Goal: Task Accomplishment & Management: Manage account settings

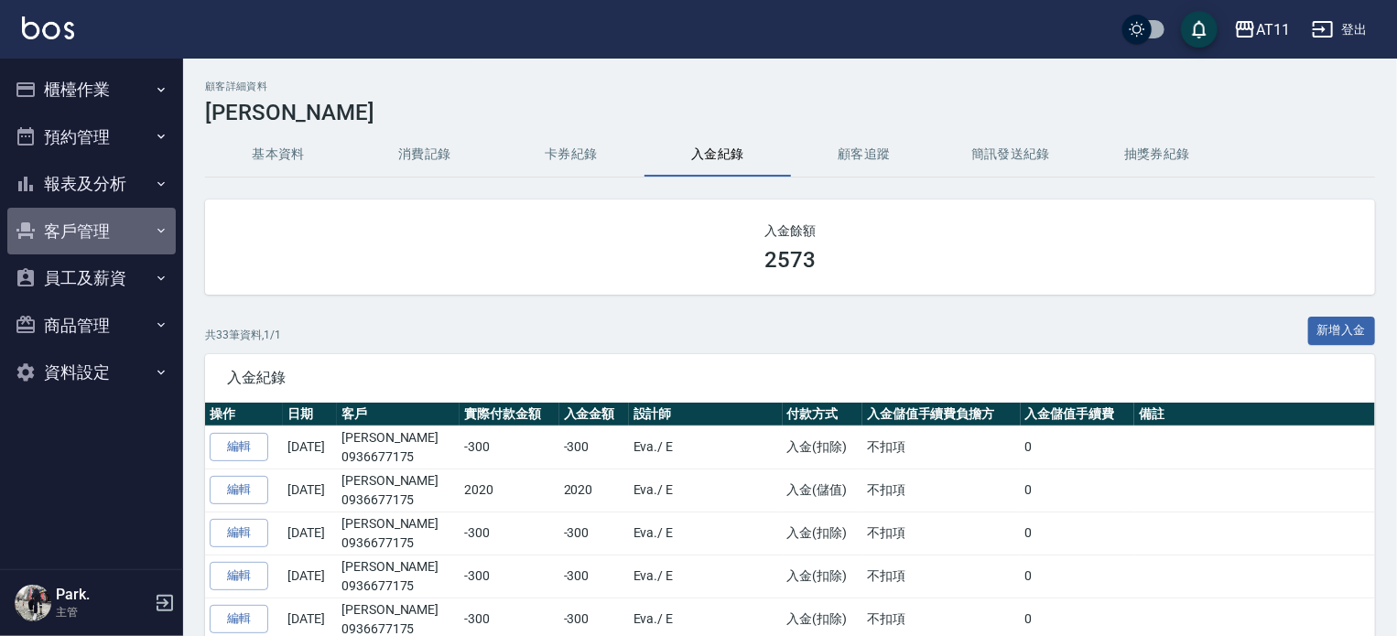
click at [84, 228] on button "客戶管理" at bounding box center [91, 232] width 168 height 48
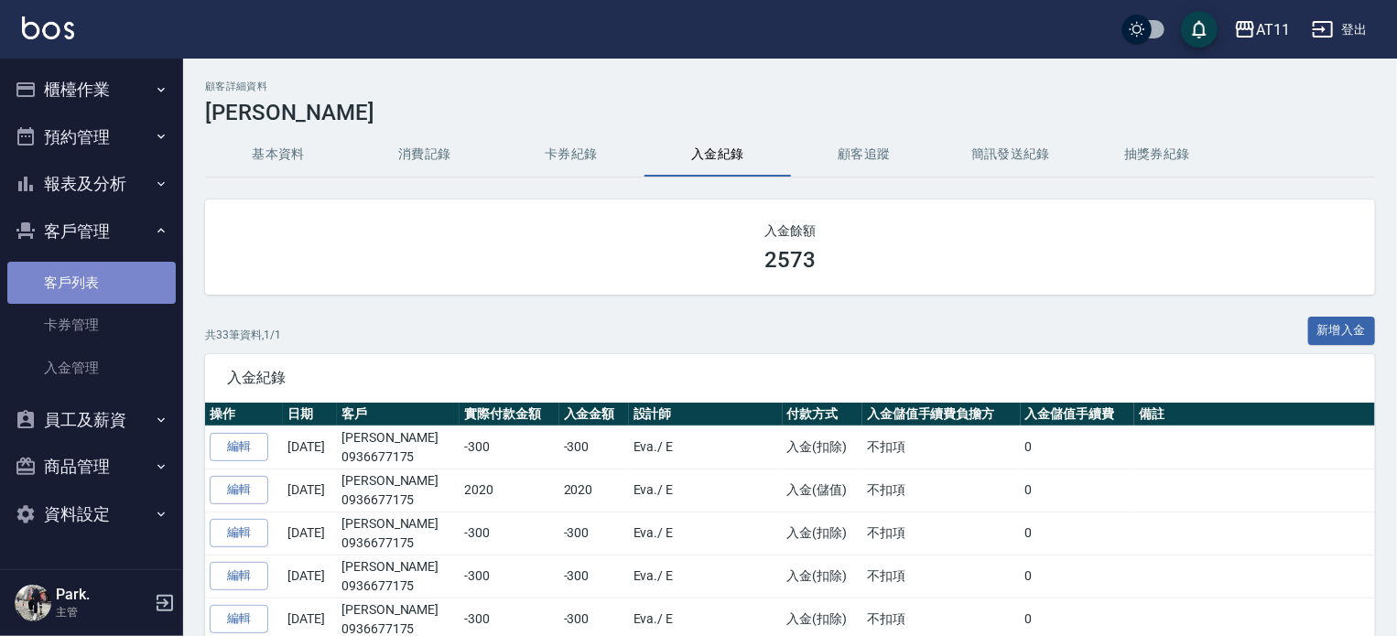
click at [79, 266] on link "客戶列表" at bounding box center [91, 283] width 168 height 42
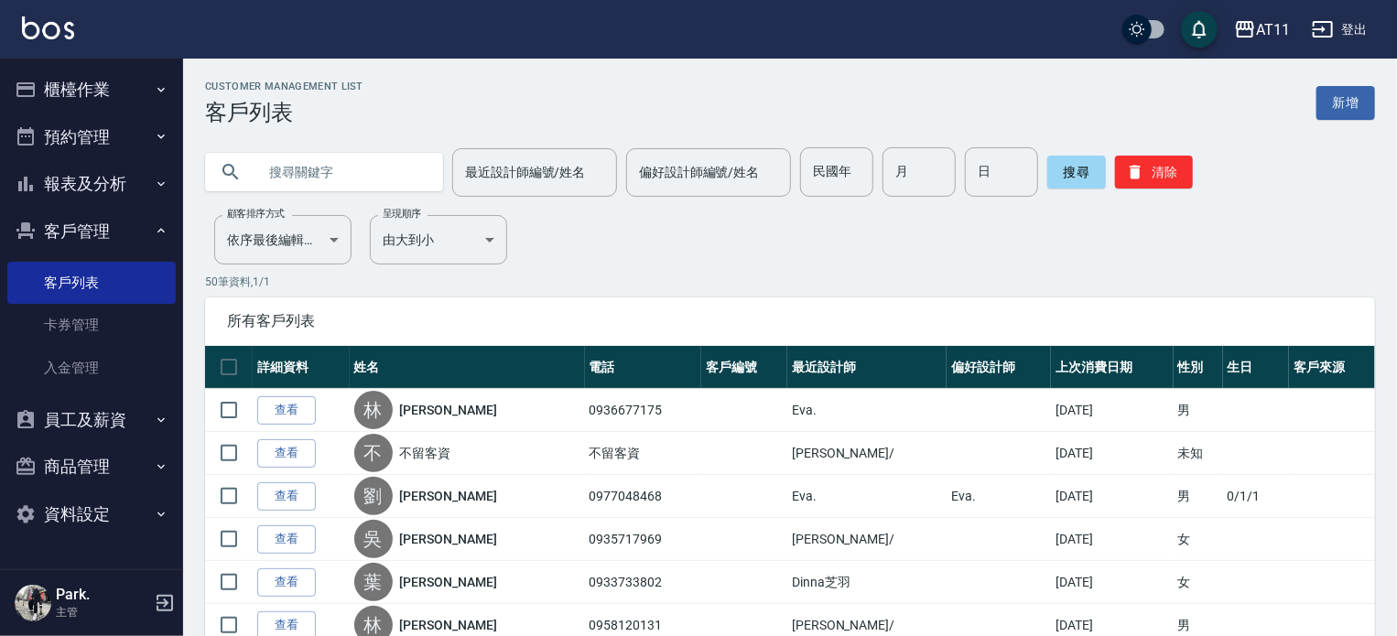
click at [297, 168] on input "text" at bounding box center [342, 171] width 172 height 49
type input "[PERSON_NAME]"
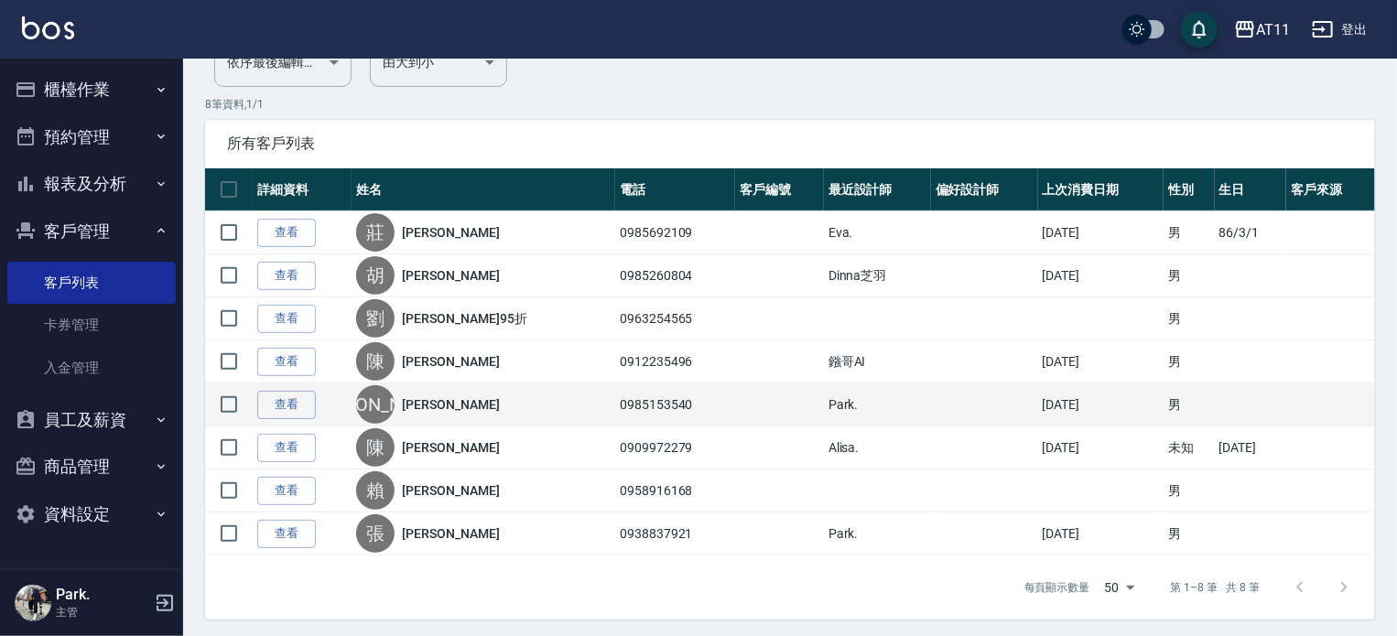
scroll to position [181, 0]
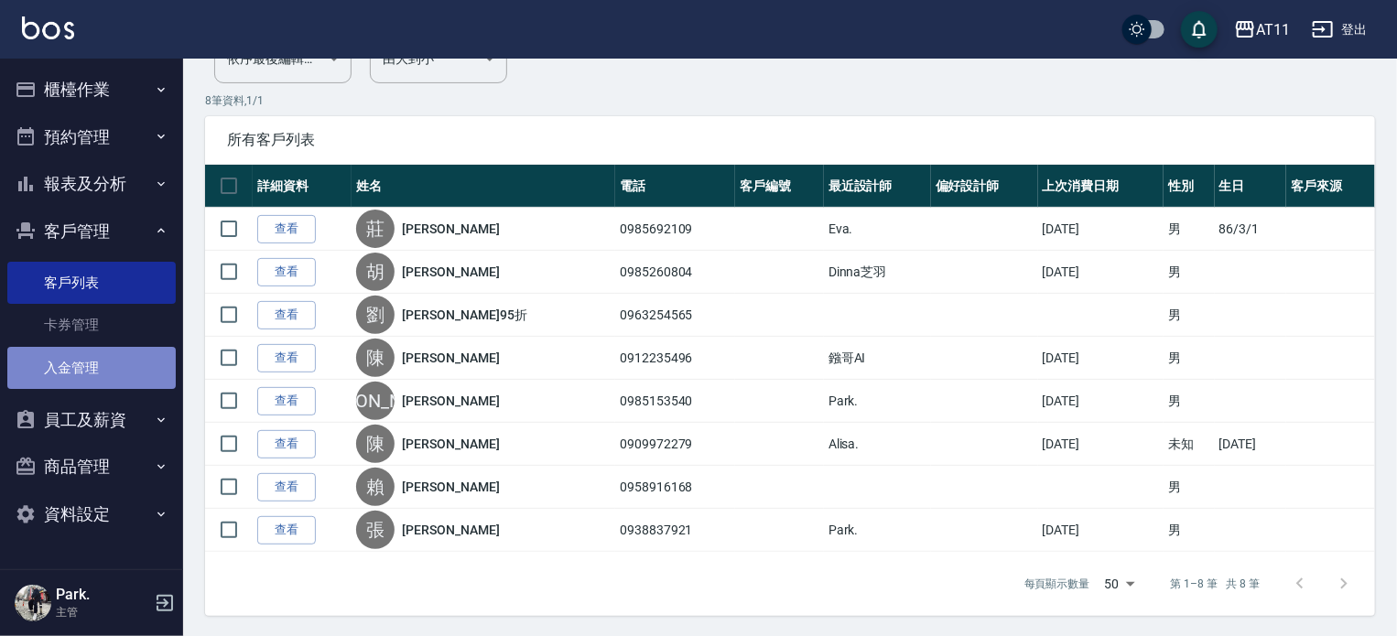
click at [120, 355] on link "入金管理" at bounding box center [91, 368] width 168 height 42
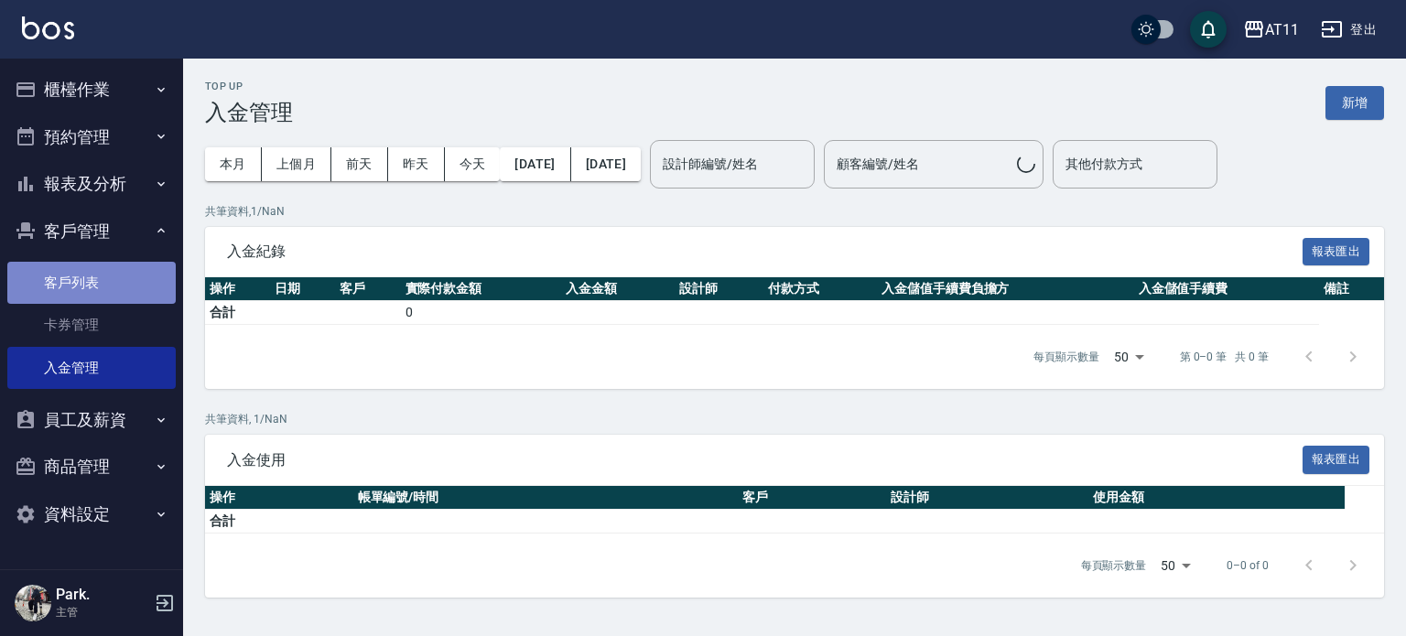
click at [125, 282] on link "客戶列表" at bounding box center [91, 283] width 168 height 42
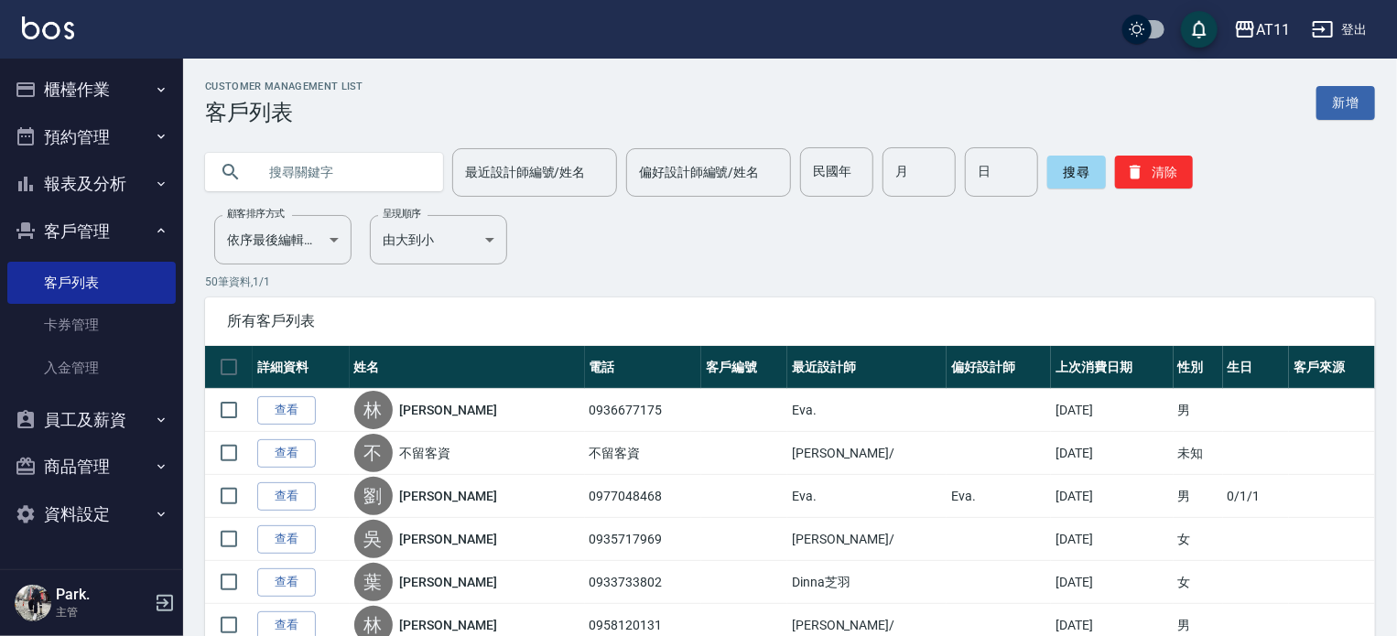
click at [304, 404] on link "查看" at bounding box center [286, 410] width 59 height 28
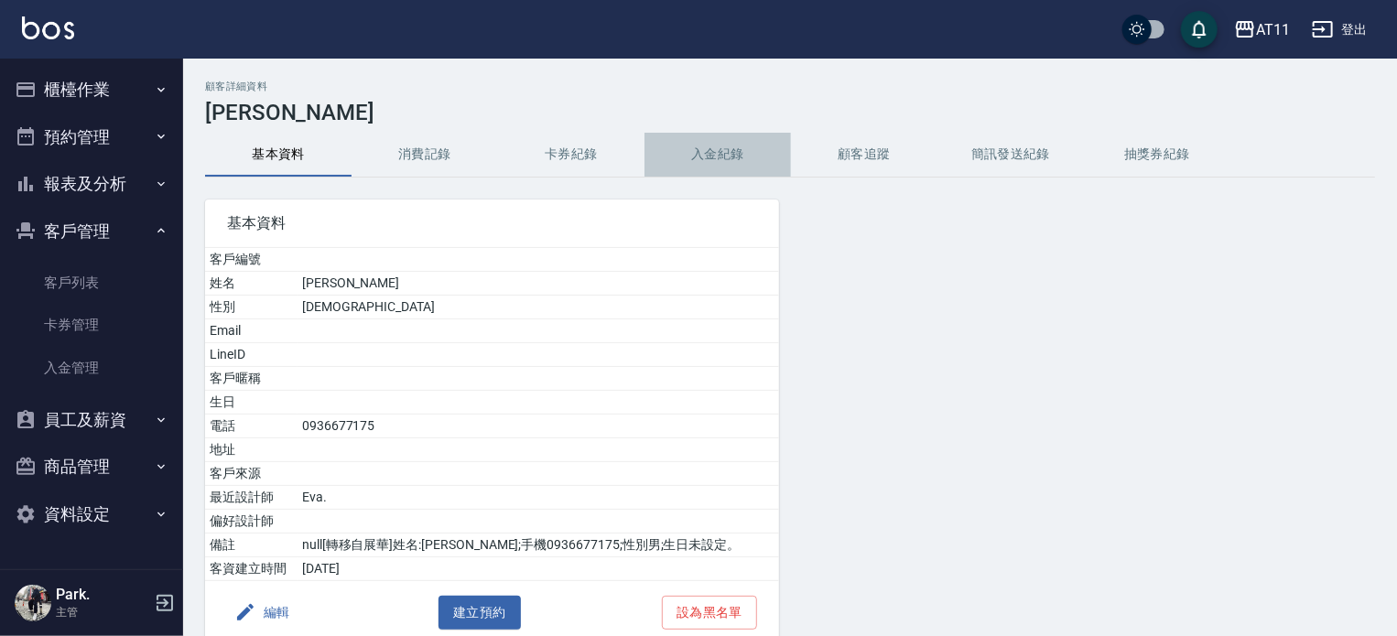
click at [732, 153] on button "入金紀錄" at bounding box center [718, 155] width 146 height 44
